Goal: Task Accomplishment & Management: Manage account settings

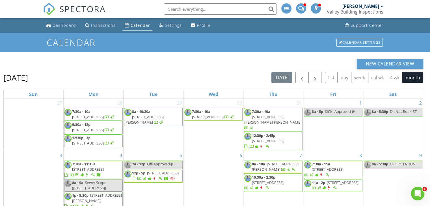
click at [144, 72] on div "August 2025 today list day week cal wk 4 wk month" at bounding box center [213, 78] width 420 height 12
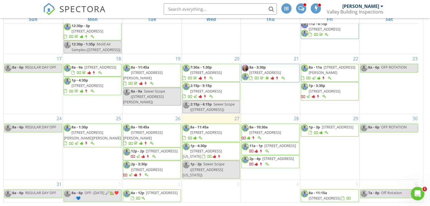
scroll to position [206, 0]
click at [212, 149] on span "412 West Vermont Ave, Phoenix 85013" at bounding box center [202, 154] width 39 height 10
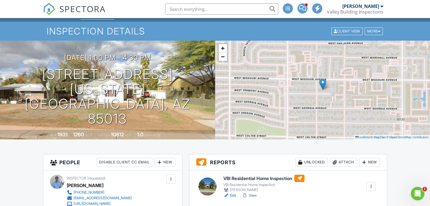
click at [254, 197] on link "View" at bounding box center [249, 196] width 15 height 6
